Goal: Task Accomplishment & Management: Manage account settings

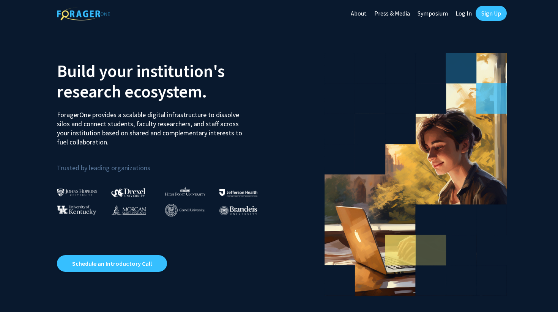
click at [466, 13] on link "Log In" at bounding box center [463, 13] width 24 height 27
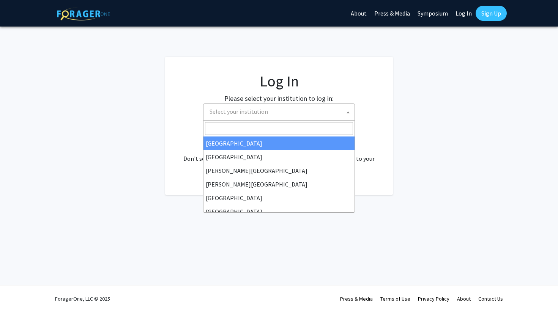
click at [349, 111] on span at bounding box center [348, 112] width 8 height 17
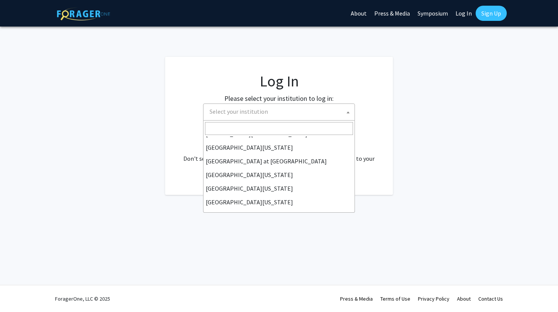
scroll to position [266, 0]
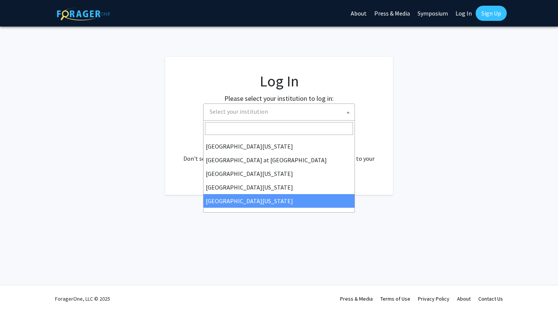
select select "33"
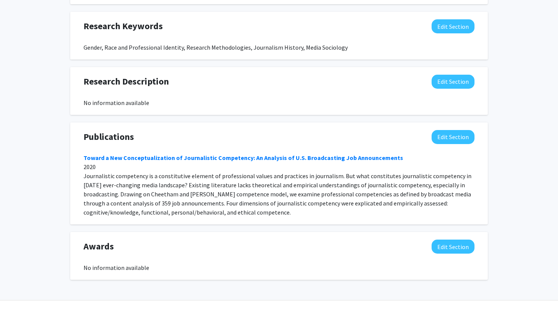
scroll to position [446, 0]
